Goal: Find specific page/section: Find specific page/section

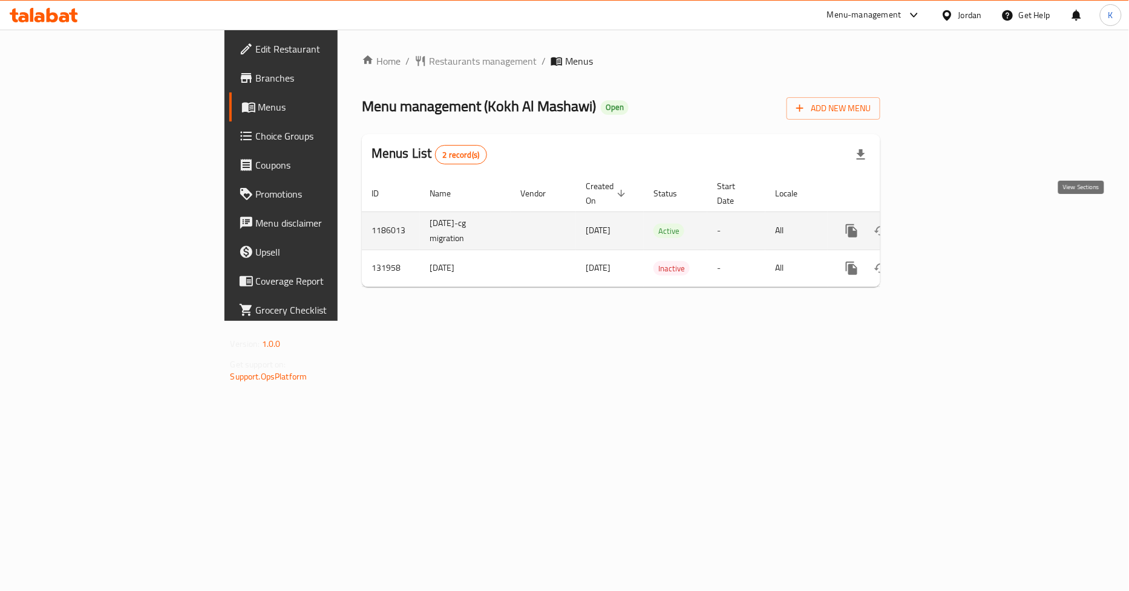
click at [944, 226] on icon "enhanced table" at bounding box center [938, 231] width 11 height 11
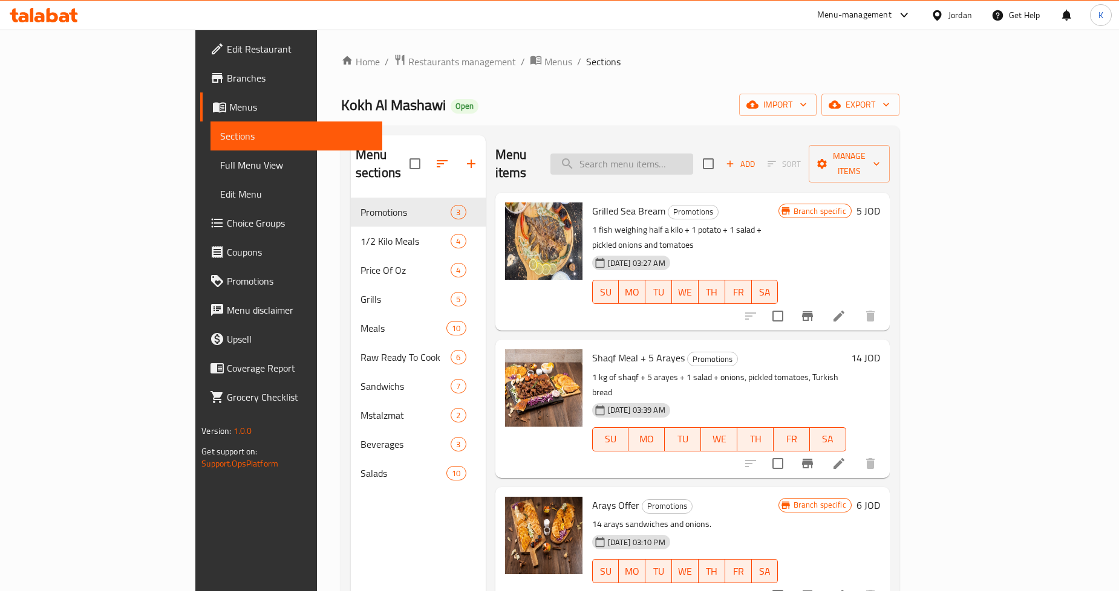
click at [693, 158] on input "search" at bounding box center [621, 164] width 143 height 21
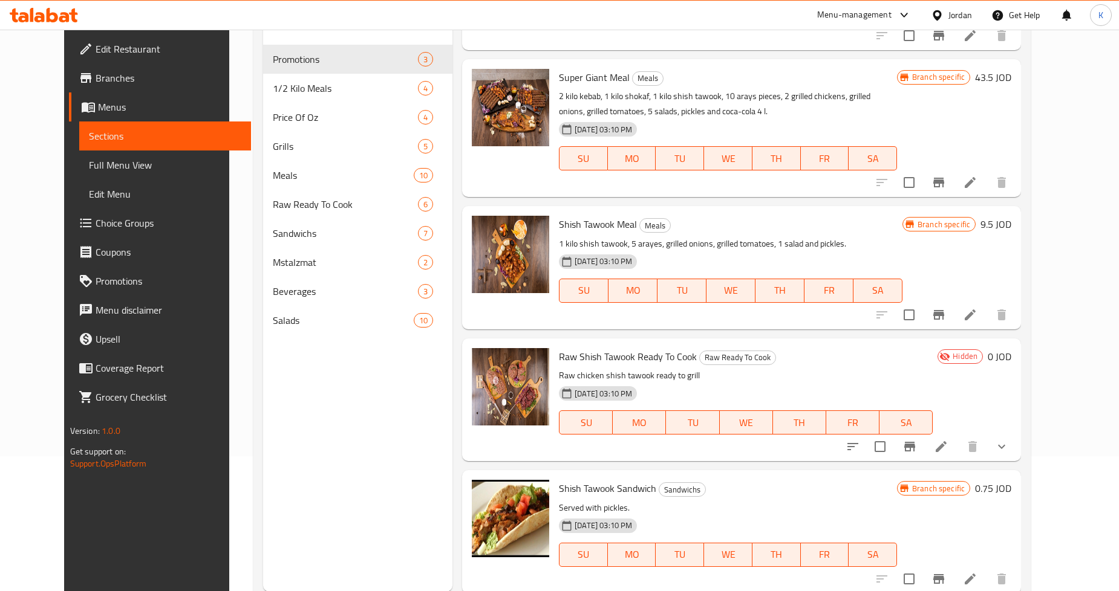
scroll to position [169, 0]
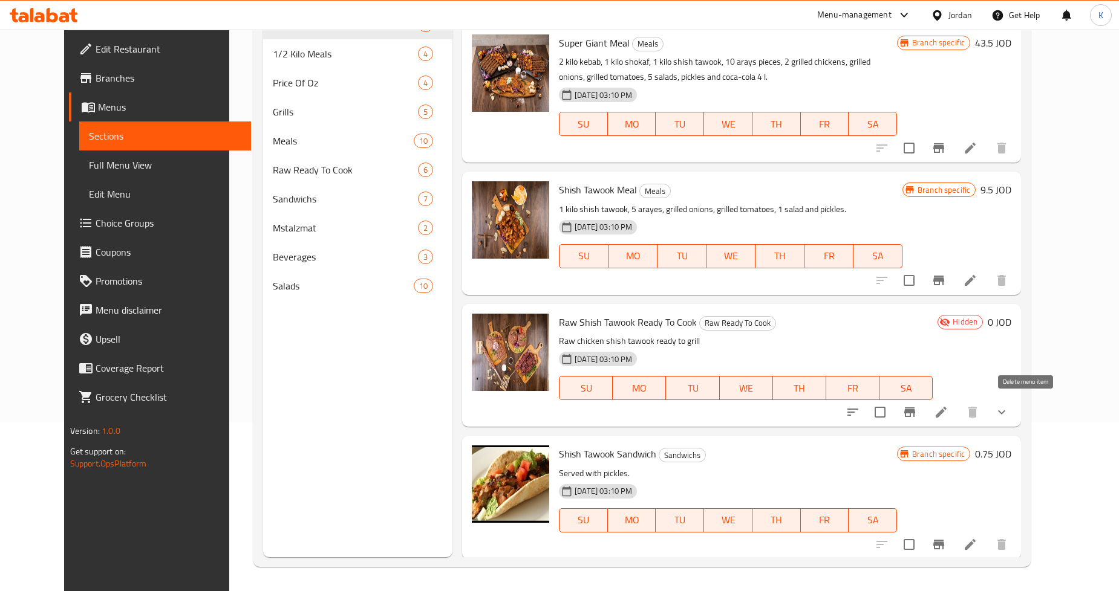
type input "Shish"
click at [1009, 417] on icon "show more" at bounding box center [1001, 412] width 15 height 15
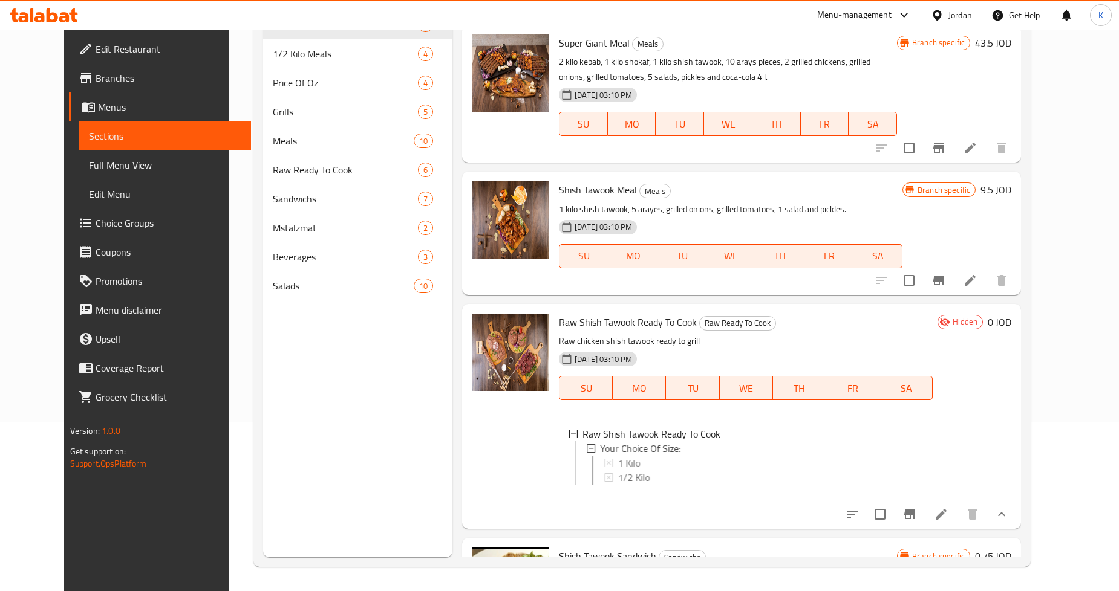
scroll to position [1, 0]
click at [614, 463] on span "1 Kilo" at bounding box center [625, 462] width 22 height 15
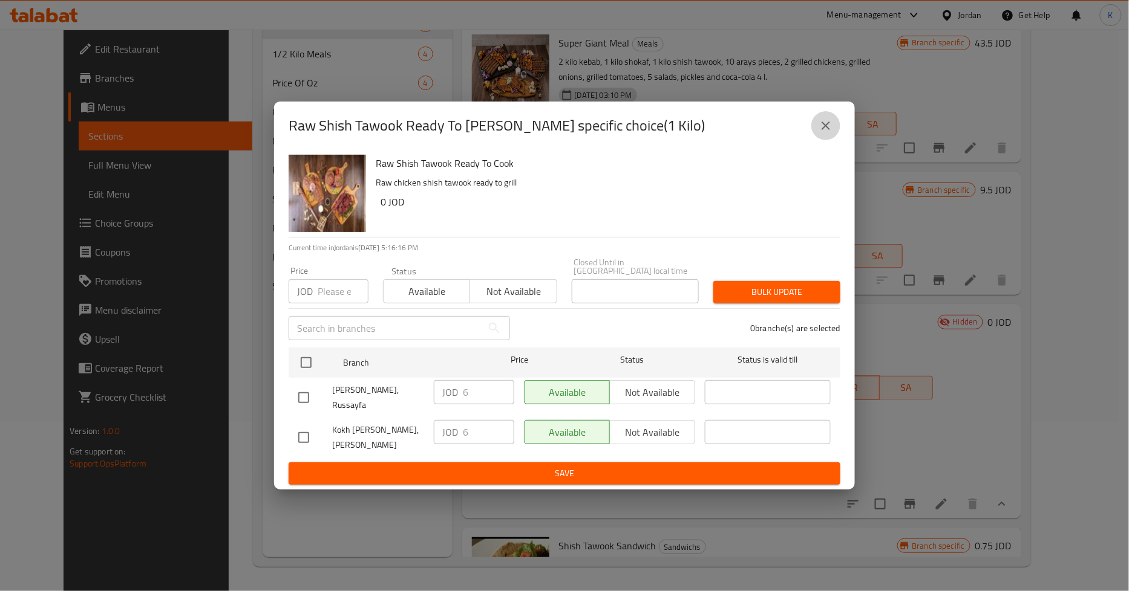
drag, startPoint x: 823, startPoint y: 123, endPoint x: 813, endPoint y: 142, distance: 20.8
click at [823, 123] on icon "close" at bounding box center [825, 126] width 15 height 15
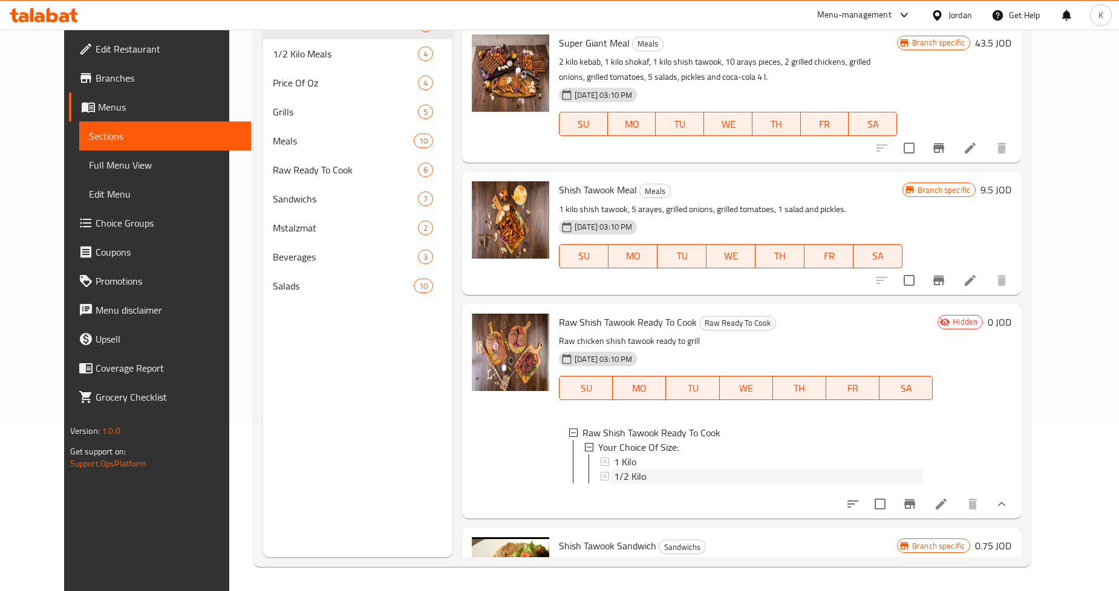
click at [627, 472] on span "1/2 Kilo" at bounding box center [630, 476] width 32 height 15
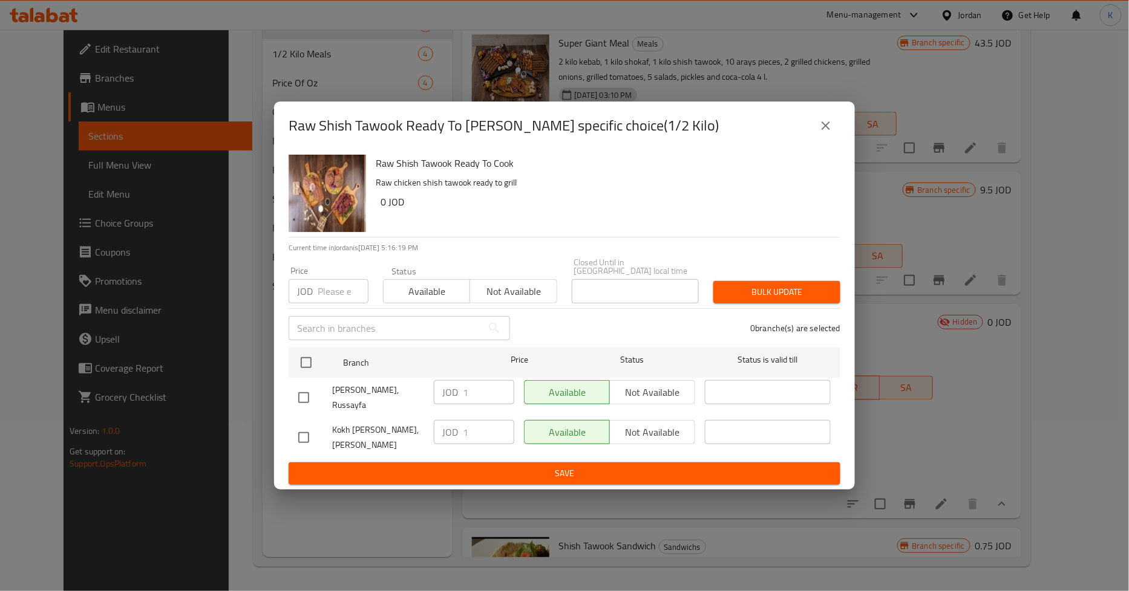
click at [815, 119] on button "close" at bounding box center [825, 125] width 29 height 29
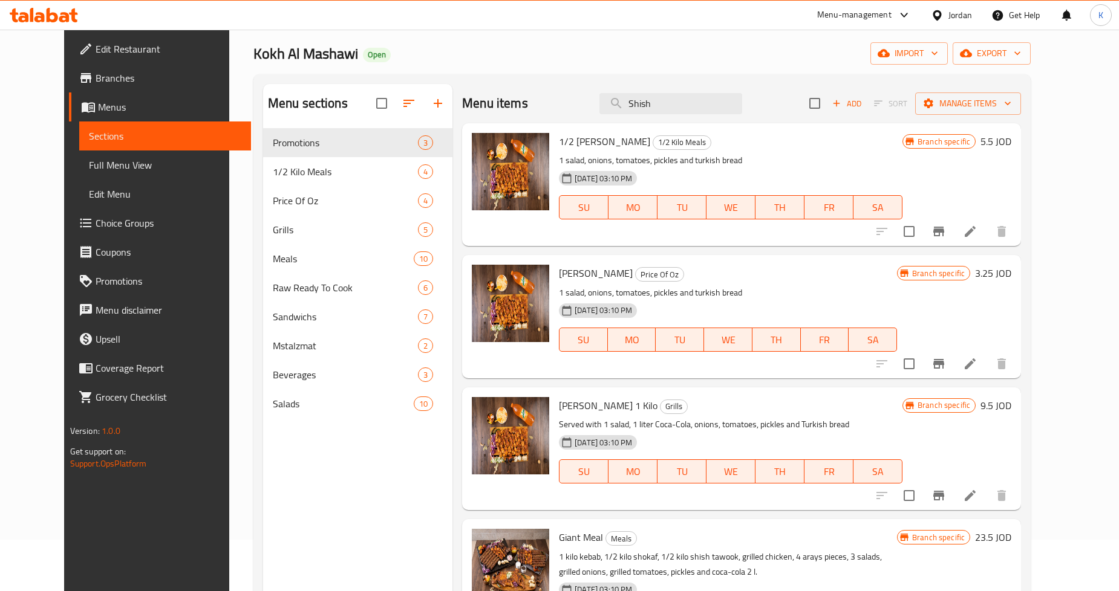
scroll to position [0, 0]
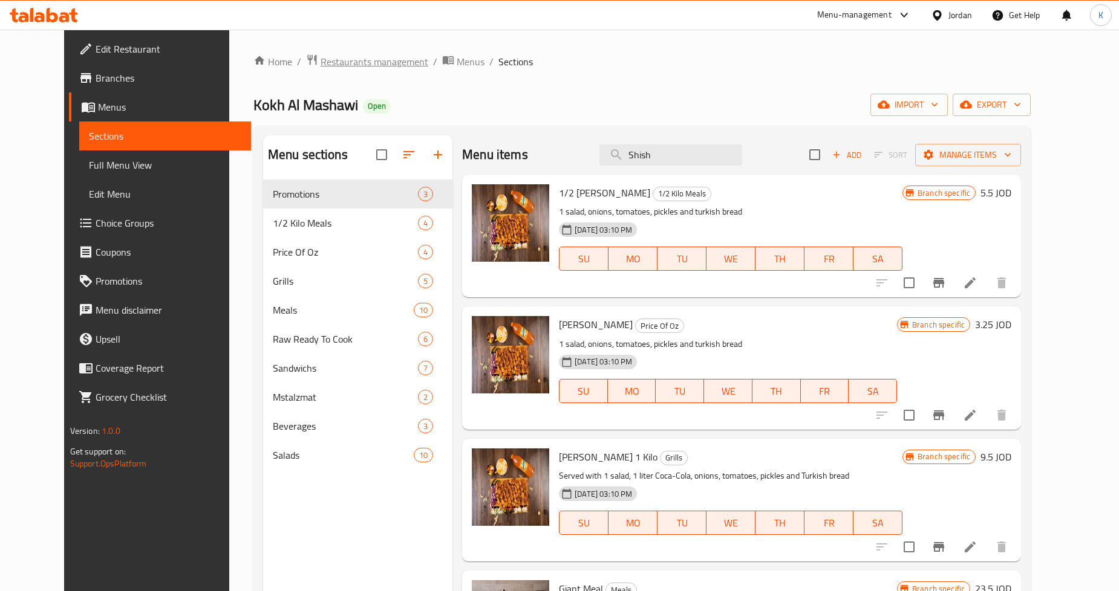
click at [345, 67] on span "Restaurants management" at bounding box center [375, 61] width 108 height 15
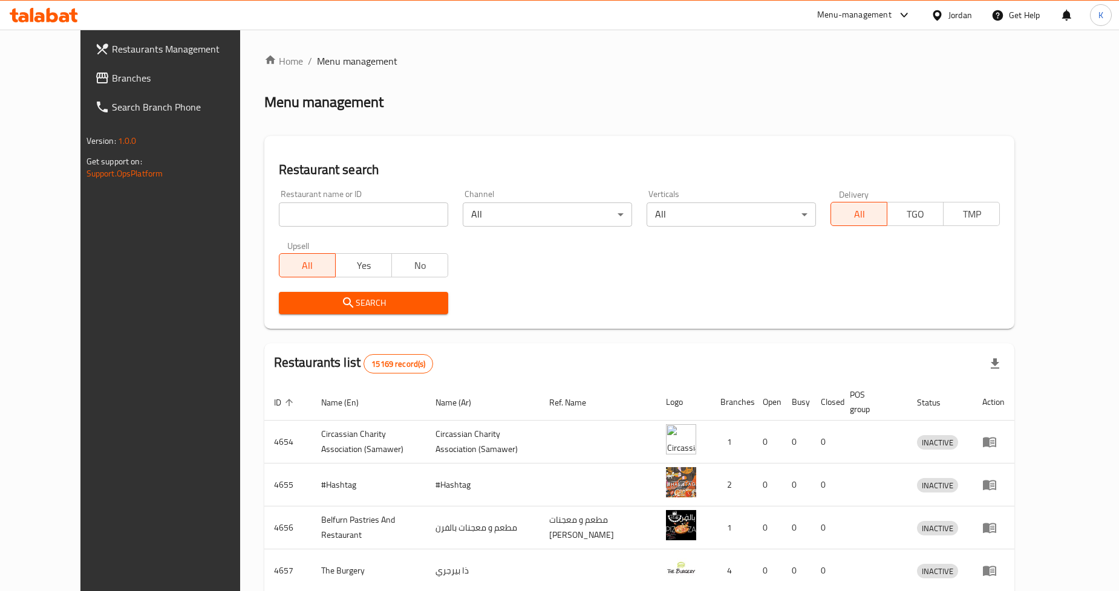
click at [112, 79] on span "Branches" at bounding box center [185, 78] width 146 height 15
